Goal: Check status: Check status

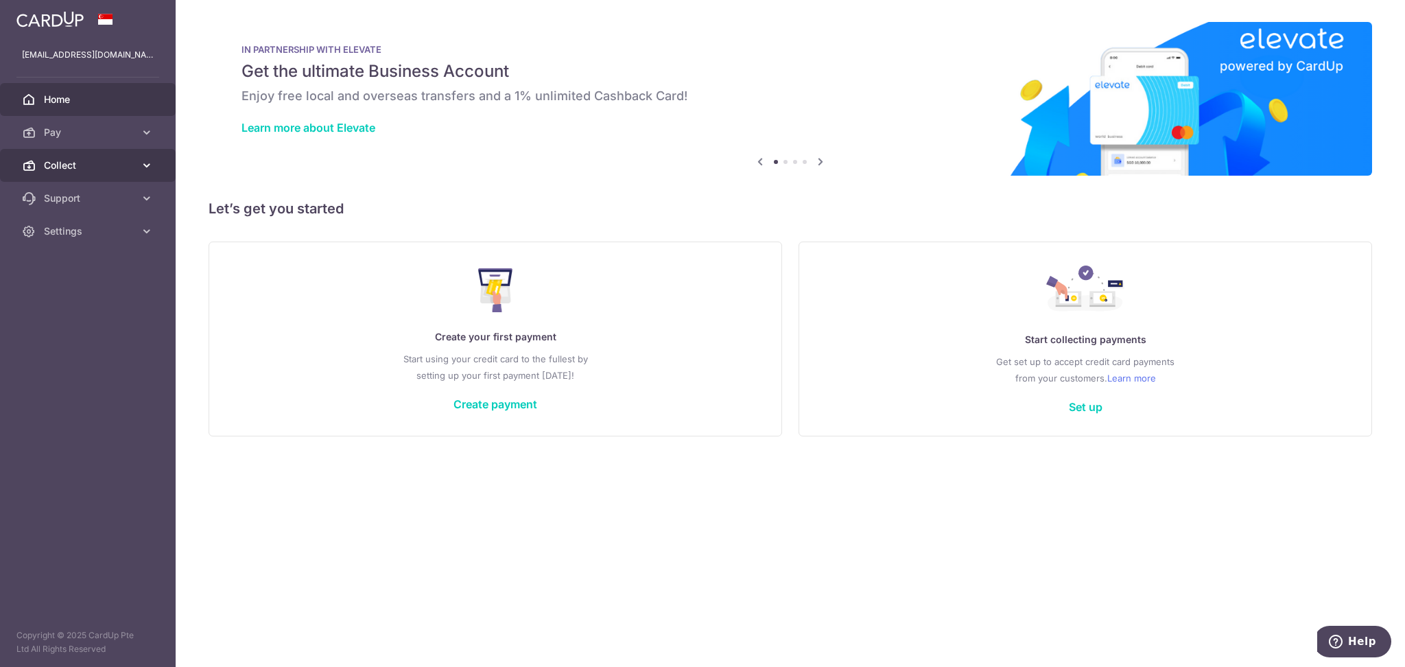
click at [86, 166] on span "Collect" at bounding box center [89, 165] width 91 height 14
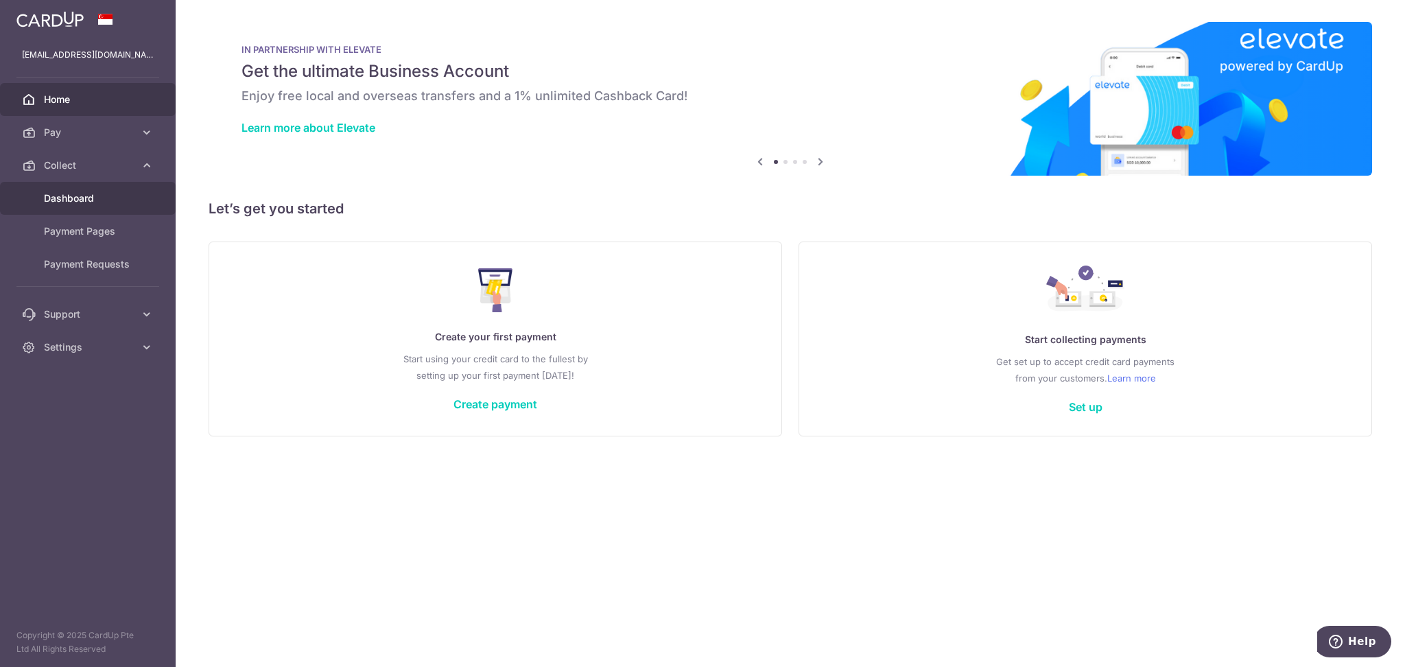
click at [89, 197] on span "Dashboard" at bounding box center [89, 198] width 91 height 14
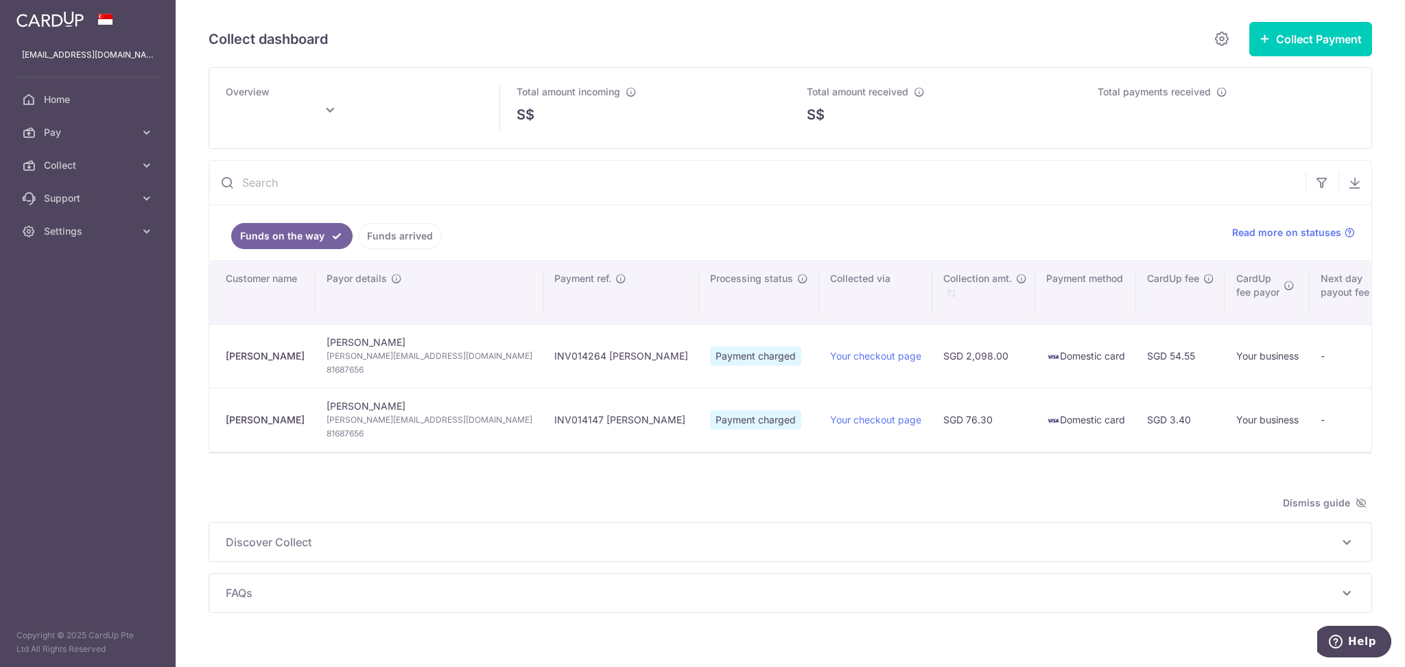
click at [407, 236] on link "Funds arrived" at bounding box center [400, 236] width 84 height 26
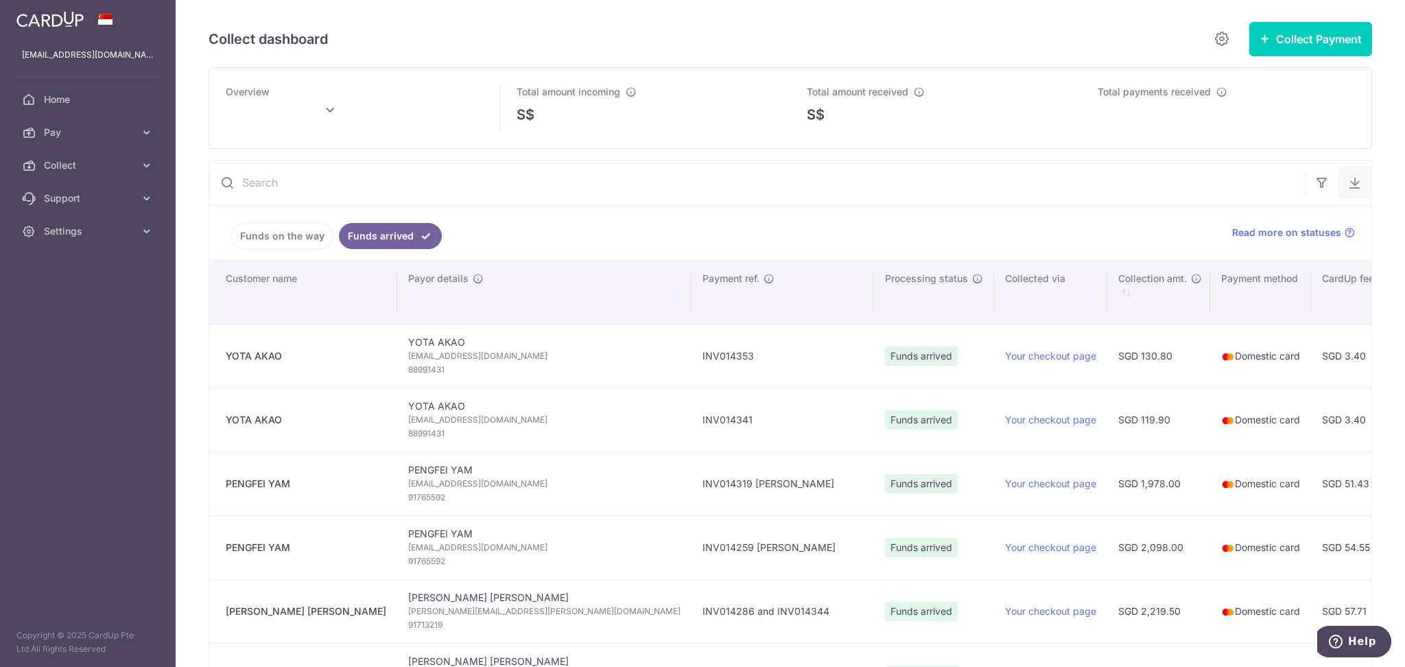
click at [1347, 190] on button "button" at bounding box center [1354, 182] width 33 height 33
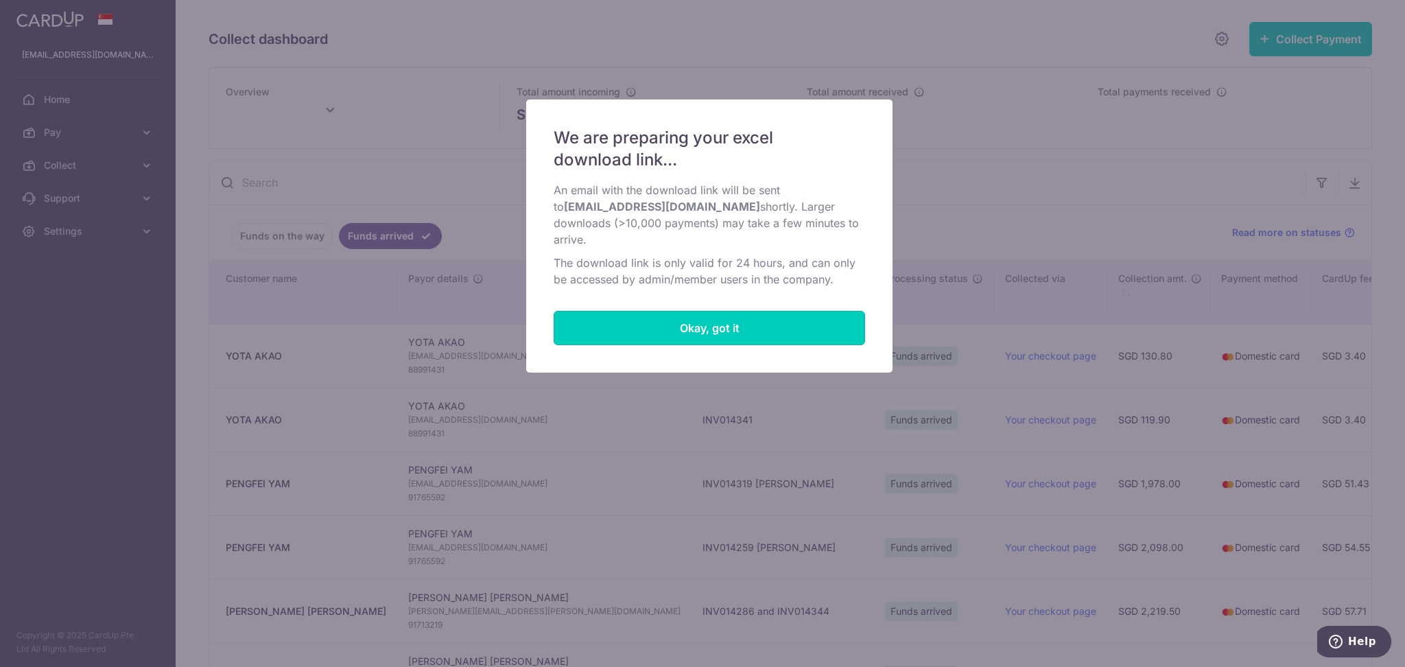
drag, startPoint x: 803, startPoint y: 327, endPoint x: 899, endPoint y: 274, distance: 108.7
click at [803, 324] on button "Okay, got it" at bounding box center [709, 328] width 311 height 34
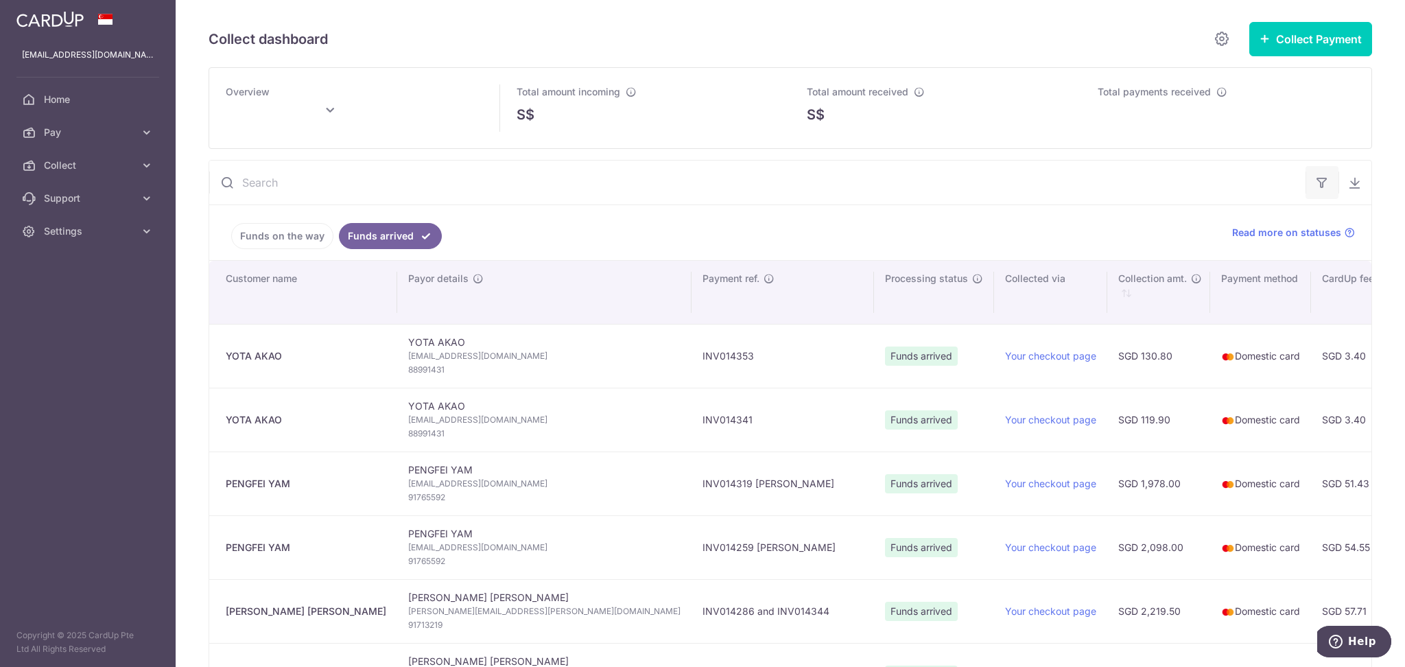
click at [1315, 180] on icon "button" at bounding box center [1322, 183] width 14 height 14
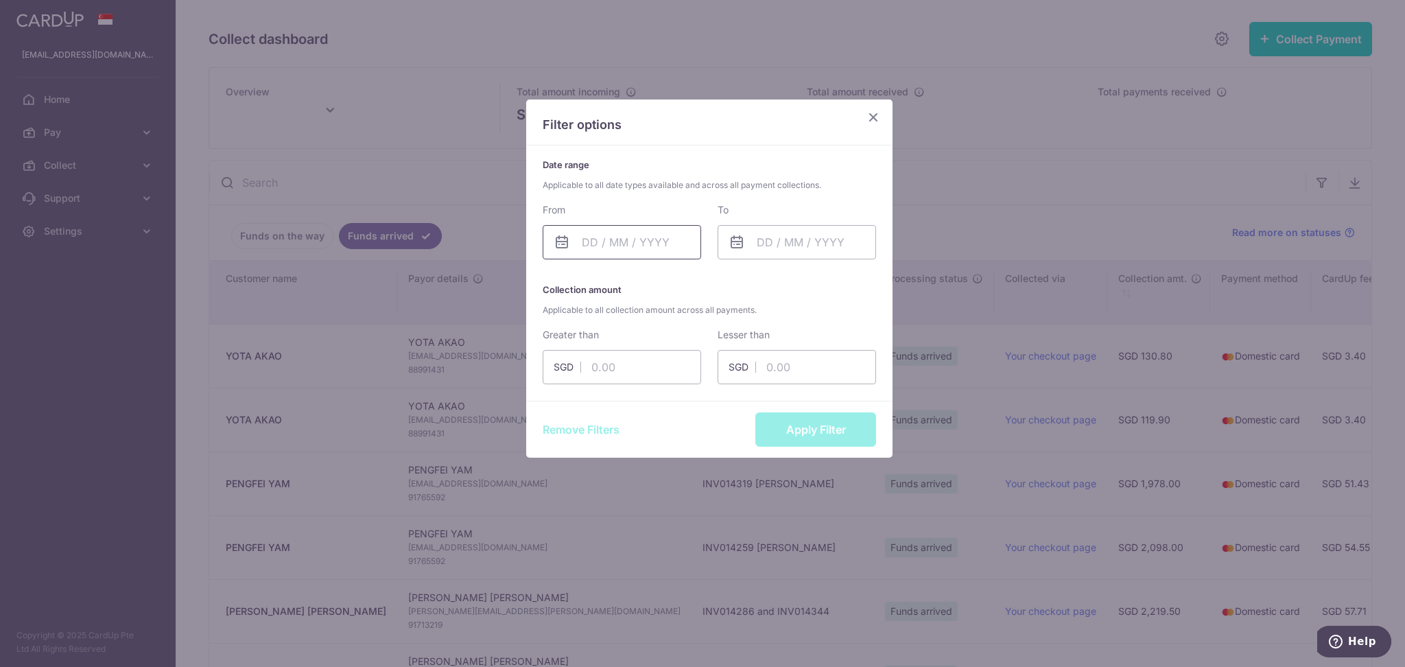
click at [598, 236] on input "text" at bounding box center [622, 242] width 158 height 34
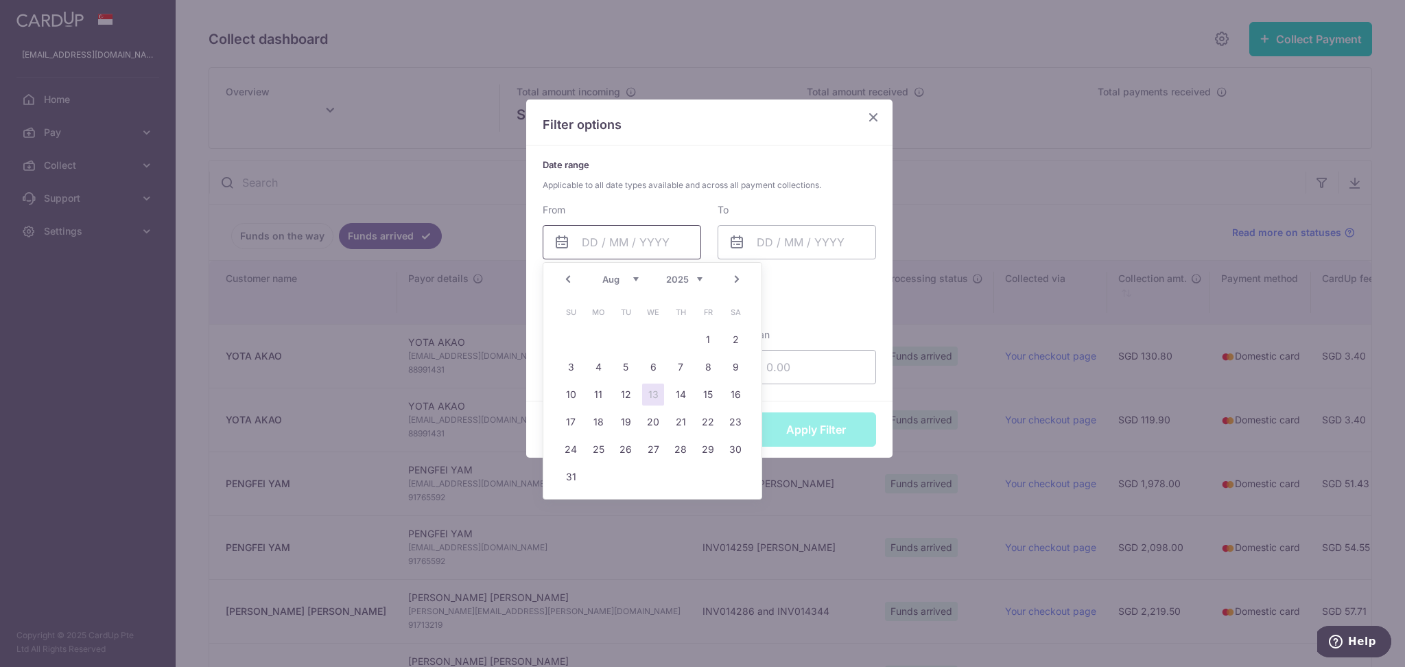
type input "[DATE]"
click at [709, 341] on link "1" at bounding box center [708, 340] width 22 height 22
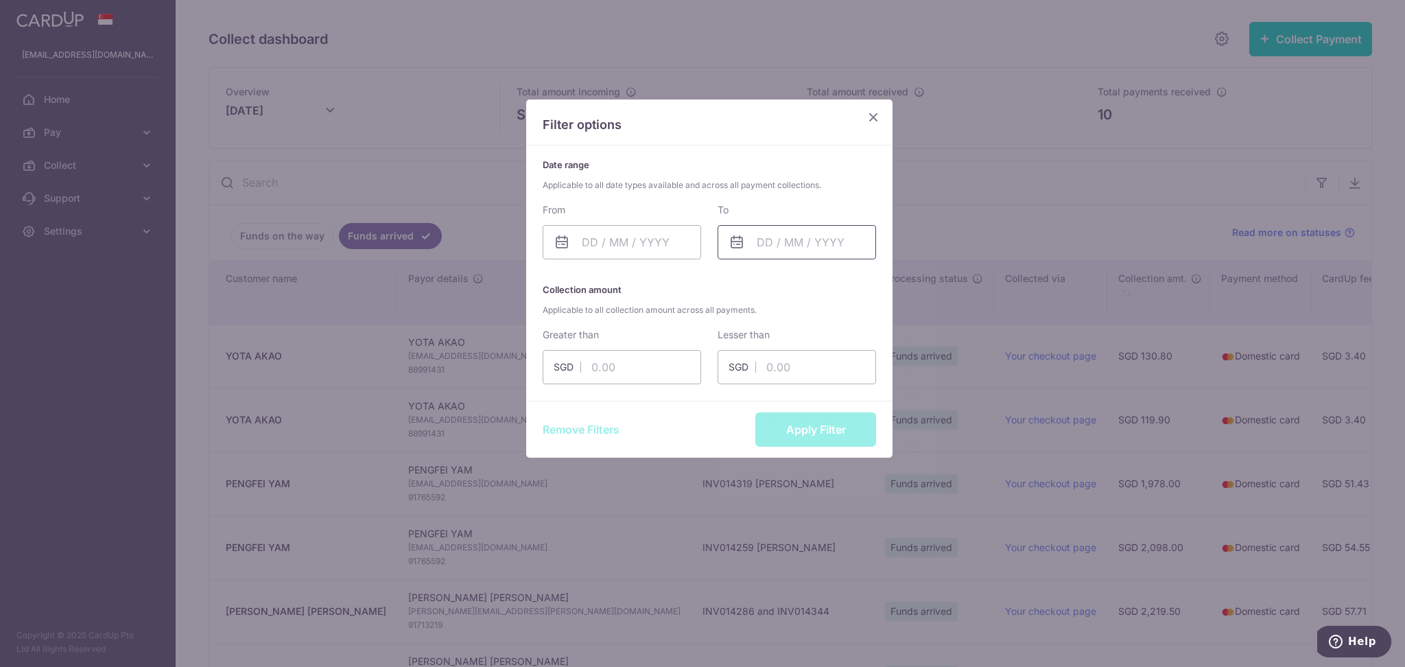
drag, startPoint x: 831, startPoint y: 250, endPoint x: 816, endPoint y: 244, distance: 16.3
click at [831, 248] on input "text" at bounding box center [797, 242] width 158 height 34
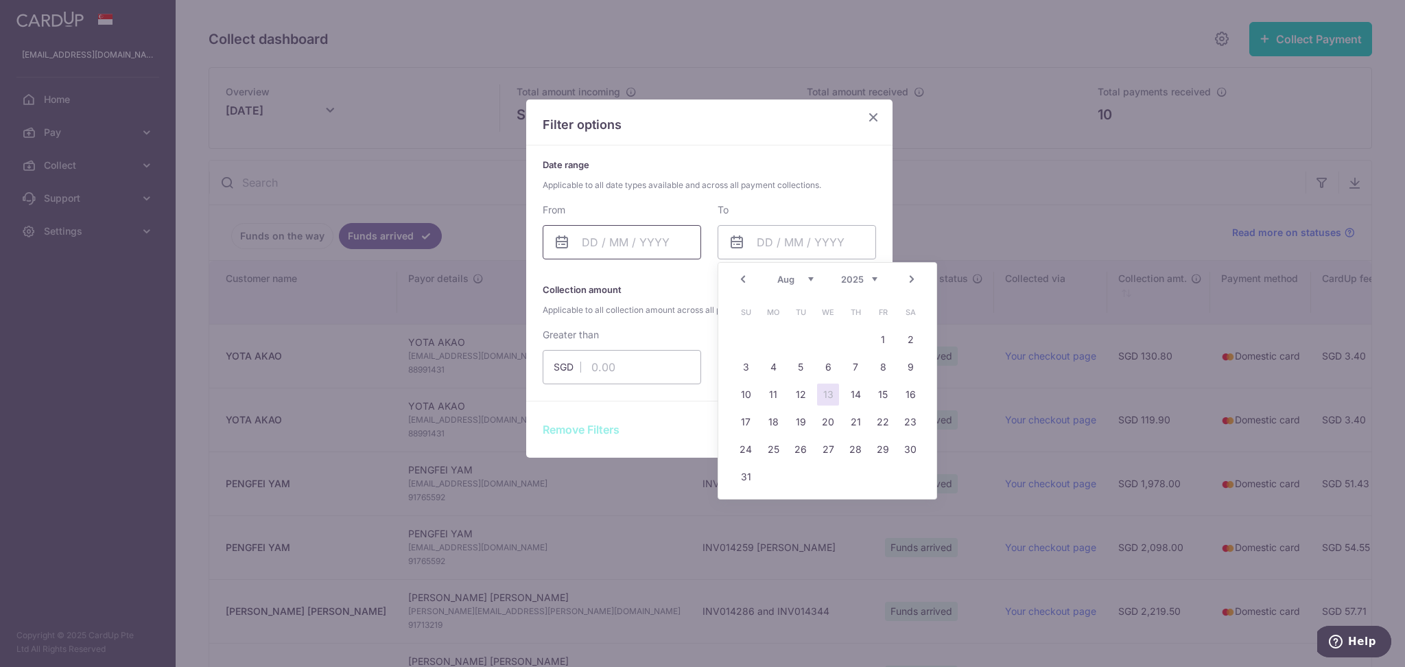
click at [641, 239] on input "text" at bounding box center [622, 242] width 158 height 34
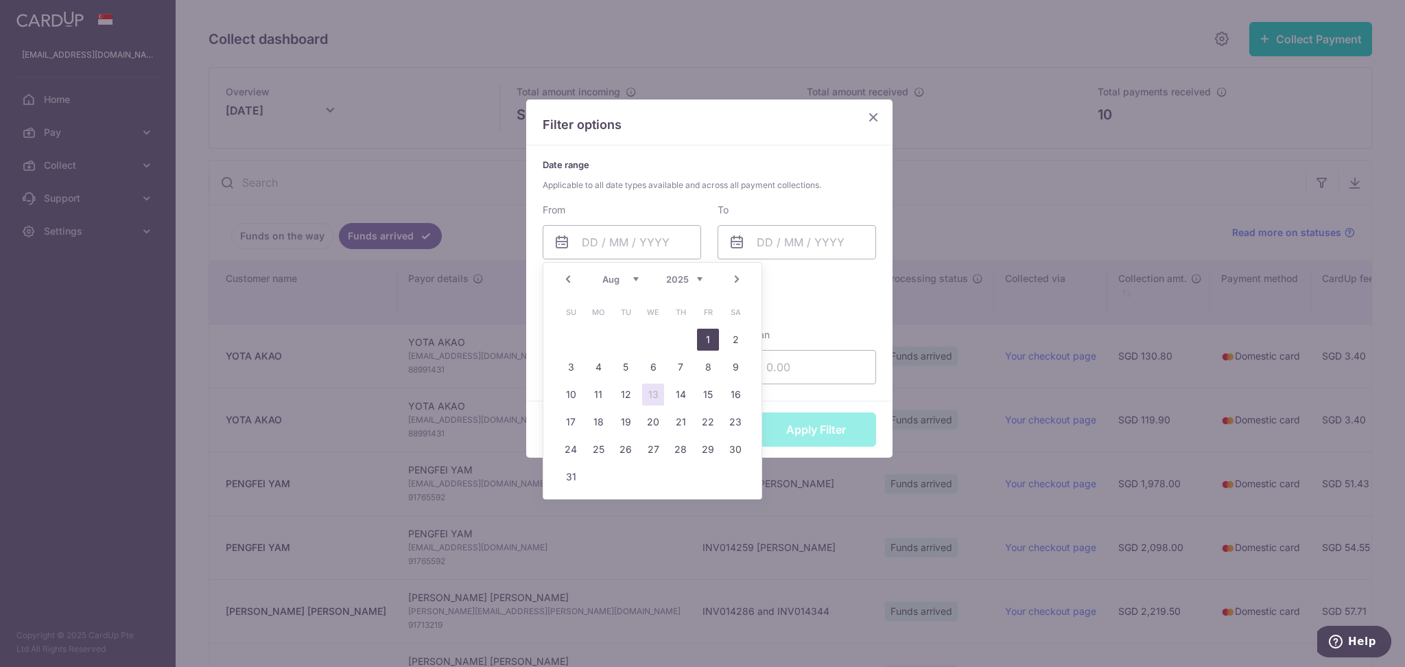
click at [704, 336] on link "1" at bounding box center [708, 340] width 22 height 22
type input "[DATE]"
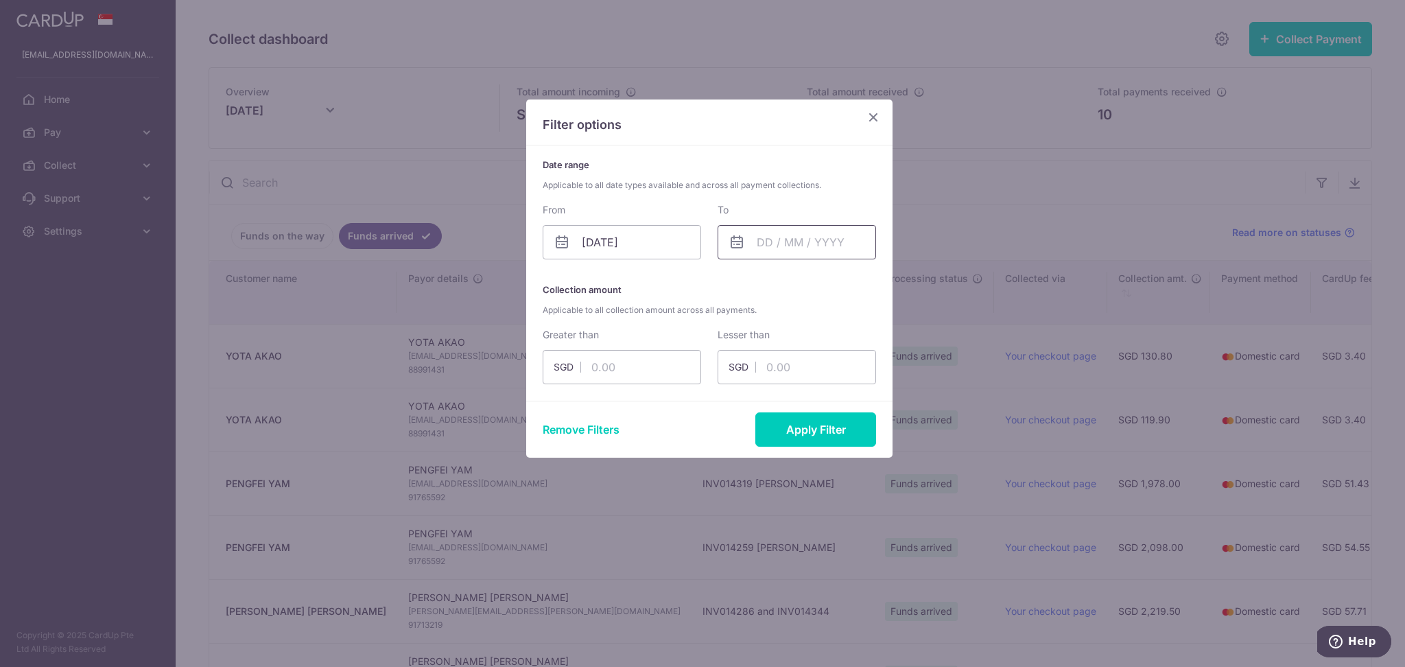
drag, startPoint x: 799, startPoint y: 246, endPoint x: 794, endPoint y: 251, distance: 7.3
click at [800, 246] on input "text" at bounding box center [797, 242] width 158 height 34
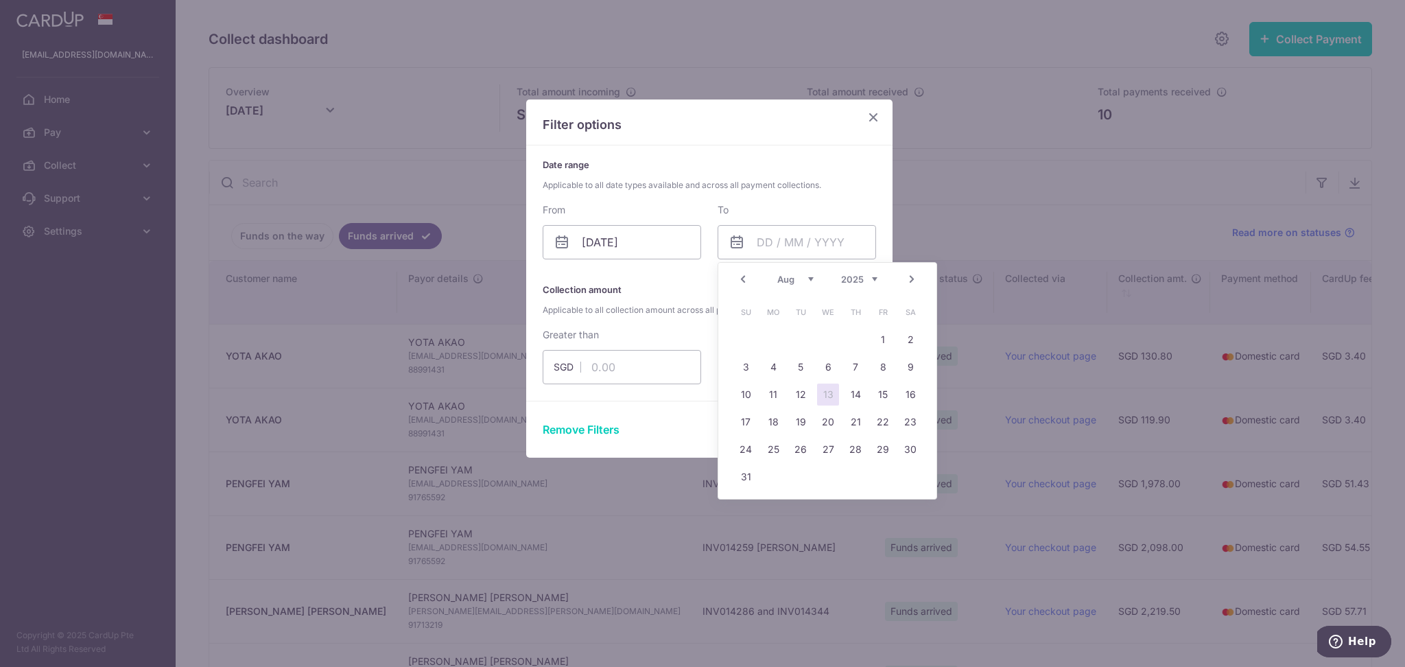
click at [822, 396] on link "13" at bounding box center [828, 394] width 22 height 22
type input "[DATE]"
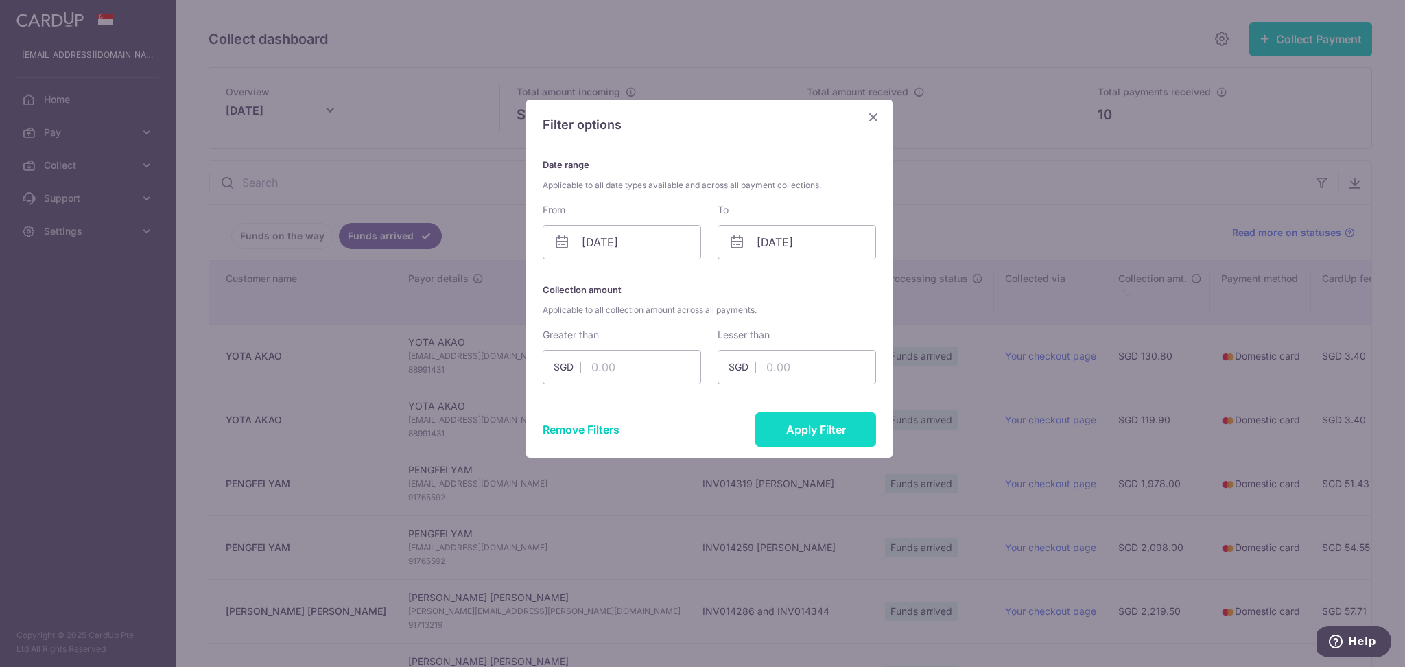
click at [836, 431] on button "Apply Filter" at bounding box center [815, 429] width 121 height 34
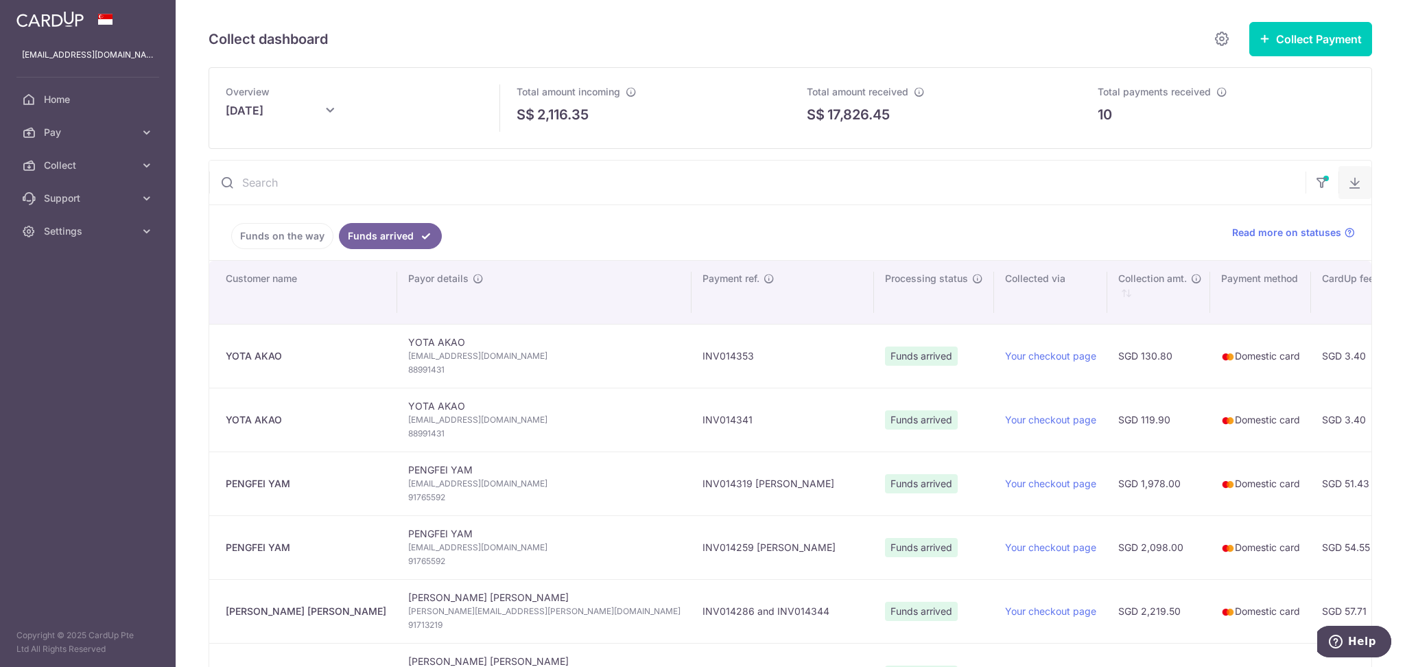
click at [1348, 182] on icon "button" at bounding box center [1355, 183] width 14 height 14
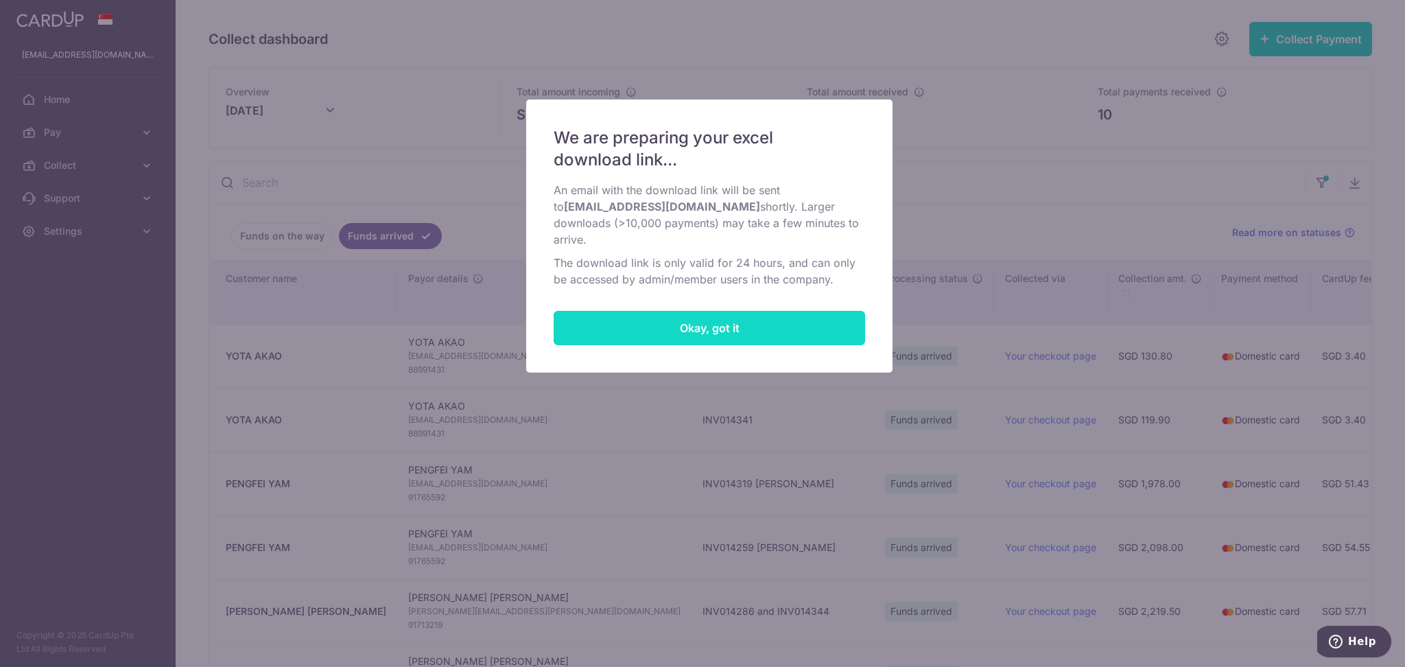
click at [750, 331] on button "Okay, got it" at bounding box center [709, 328] width 311 height 34
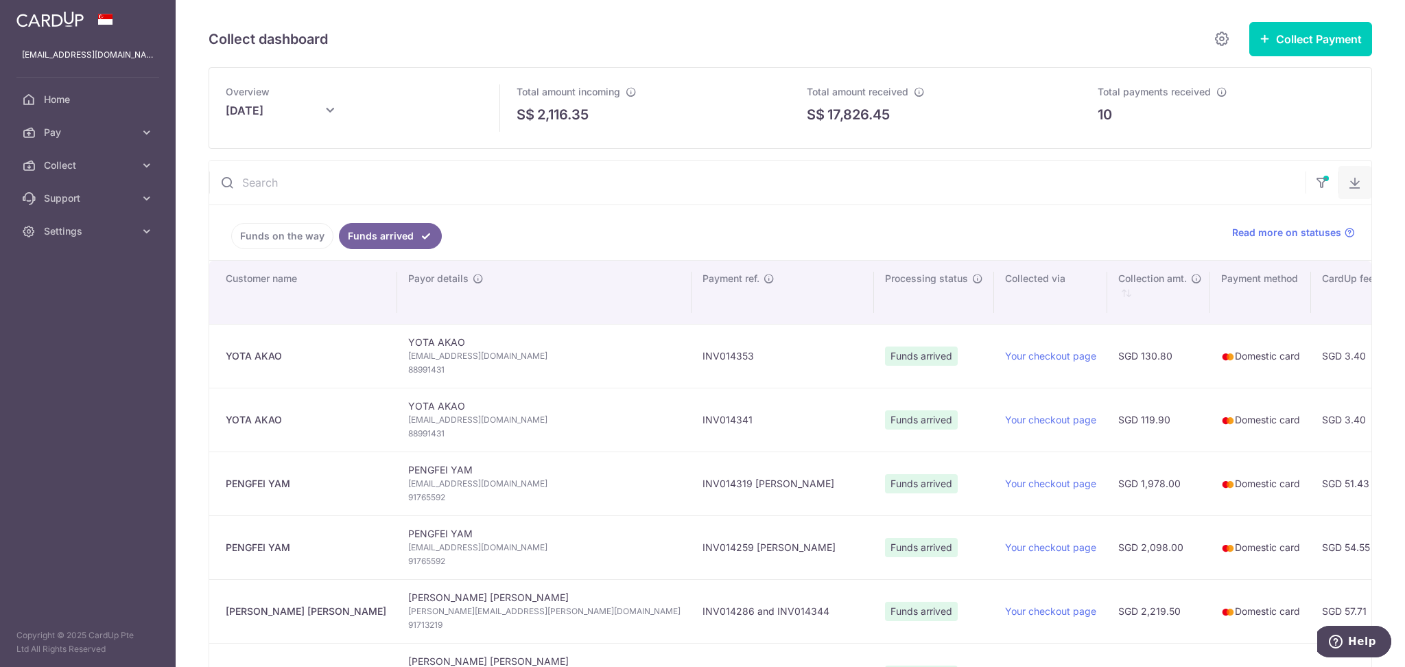
click at [1348, 184] on icon "button" at bounding box center [1355, 183] width 14 height 14
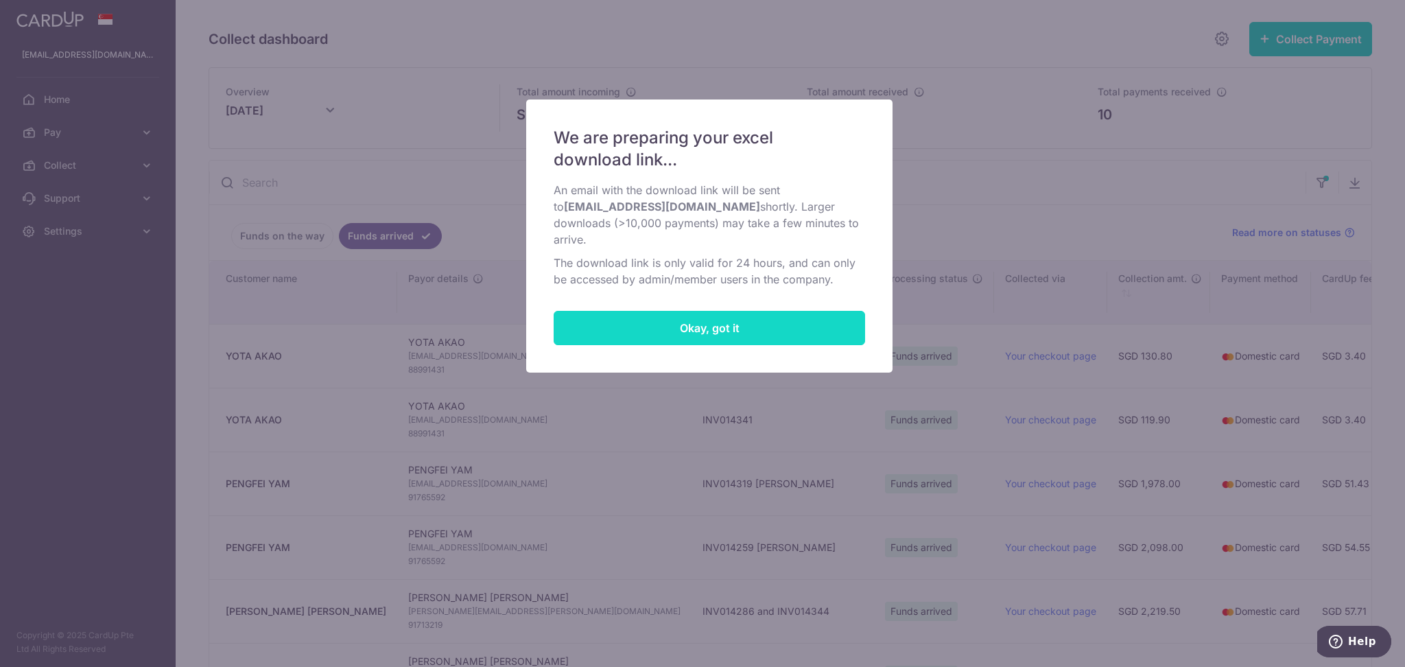
click at [607, 322] on button "Okay, got it" at bounding box center [709, 328] width 311 height 34
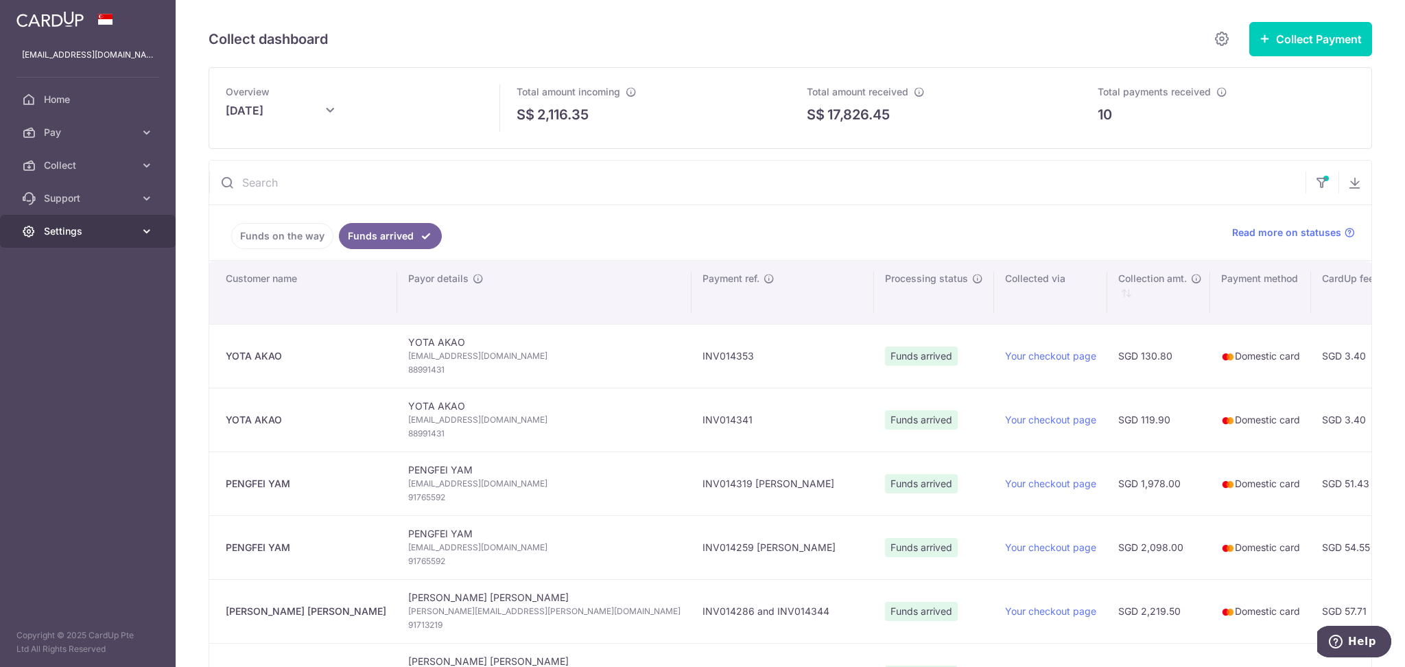
drag, startPoint x: 100, startPoint y: 224, endPoint x: 92, endPoint y: 235, distance: 13.2
click at [99, 226] on span "Settings" at bounding box center [89, 231] width 91 height 14
click at [67, 294] on span "Logout" at bounding box center [89, 297] width 91 height 14
